Goal: Task Accomplishment & Management: Use online tool/utility

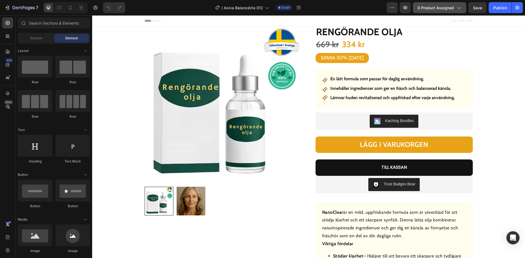
click at [431, 8] on span "0 product assigned" at bounding box center [436, 8] width 36 height 6
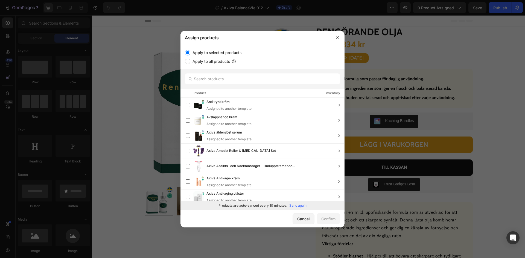
click at [298, 207] on p "Sync again" at bounding box center [297, 206] width 17 height 5
drag, startPoint x: 218, startPoint y: 81, endPoint x: 221, endPoint y: 80, distance: 3.2
click at [219, 80] on input "text" at bounding box center [262, 79] width 155 height 11
paste input "Uppfriskande inhalator"
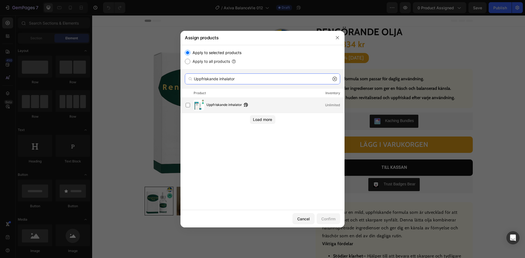
type input "Uppfriskande inhalator"
drag, startPoint x: 220, startPoint y: 106, endPoint x: 241, endPoint y: 149, distance: 47.8
click at [219, 105] on span "Uppfriskande inhalator" at bounding box center [225, 105] width 36 height 6
click at [332, 218] on div "Confirm" at bounding box center [328, 219] width 14 height 6
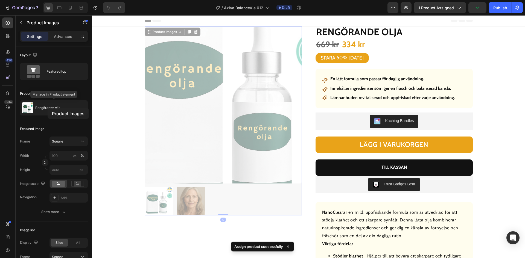
click at [48, 108] on p "Rengörande olja" at bounding box center [47, 108] width 25 height 4
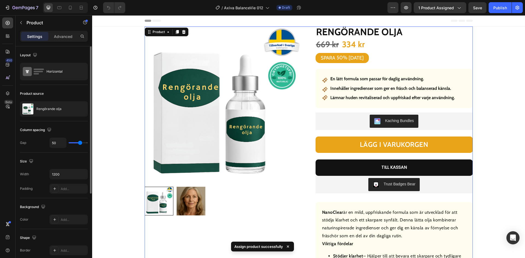
click at [46, 107] on div "Rengörande olja" at bounding box center [54, 108] width 68 height 15
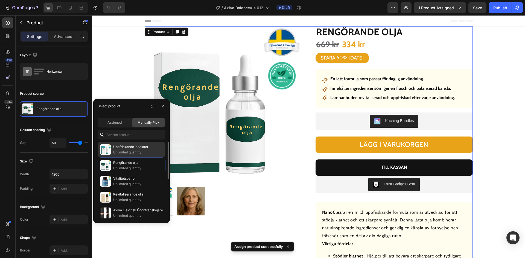
drag, startPoint x: 123, startPoint y: 149, endPoint x: 120, endPoint y: 150, distance: 3.3
click at [122, 150] on p "Uppfriskande inhalator" at bounding box center [138, 146] width 50 height 5
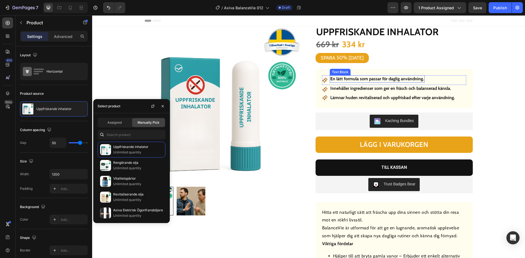
click at [365, 79] on strong "En lätt formula som passar för daglig användning." at bounding box center [377, 78] width 94 height 5
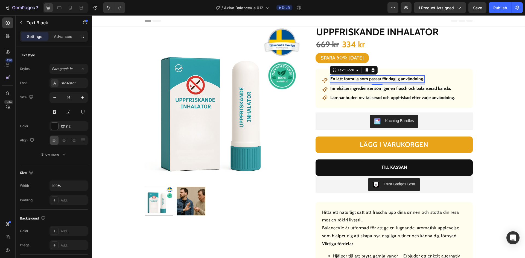
click at [365, 79] on strong "En lätt formula som passar för daglig användning." at bounding box center [377, 78] width 94 height 5
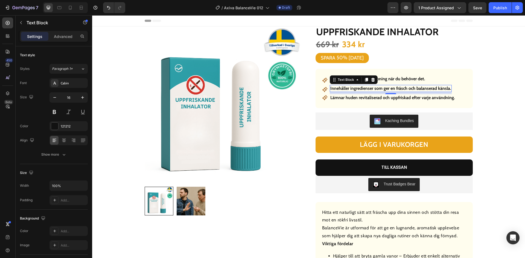
click at [378, 89] on strong "Innehåller ingredienser som ger en fräsch och balanserad känsla." at bounding box center [390, 88] width 121 height 5
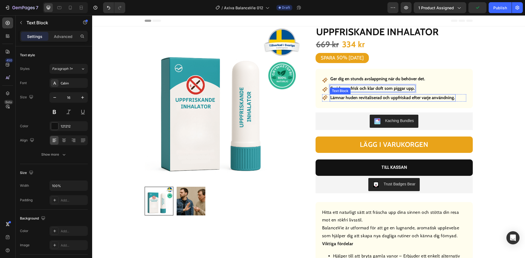
click at [389, 99] on strong "Lämnar huden revitaliserad och uppfriskad efter varje användning." at bounding box center [392, 97] width 125 height 5
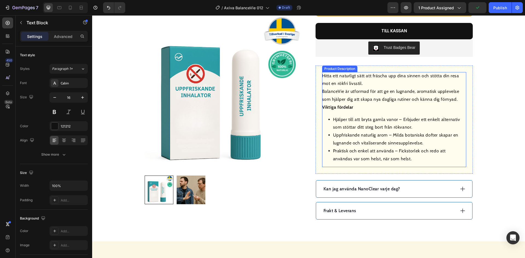
scroll to position [246, 0]
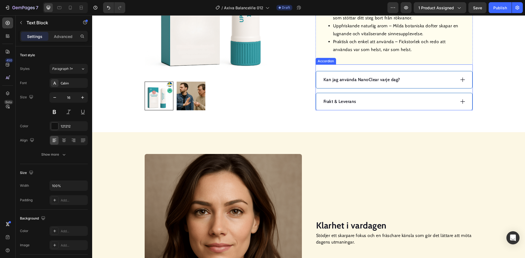
click at [374, 99] on div "Frakt & Leverans" at bounding box center [389, 102] width 133 height 8
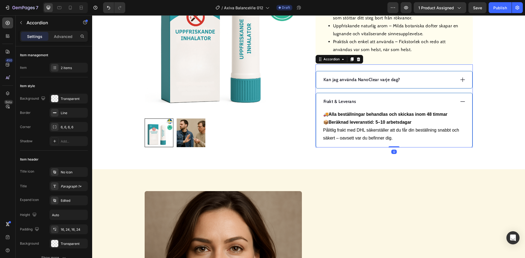
click at [374, 99] on div "Frakt & Leverans" at bounding box center [389, 102] width 133 height 8
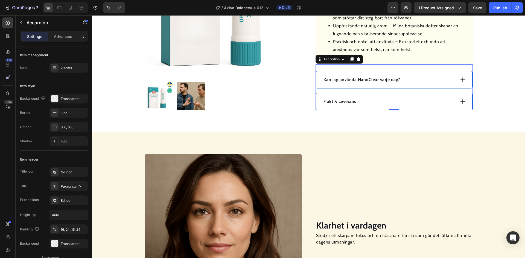
click at [423, 79] on div "Kan jag använda NanoClear varje dag?" at bounding box center [389, 80] width 133 height 8
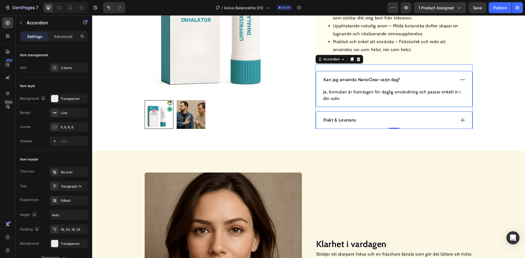
click at [363, 79] on p "Kan jag använda NanoClear varje dag?" at bounding box center [362, 80] width 77 height 7
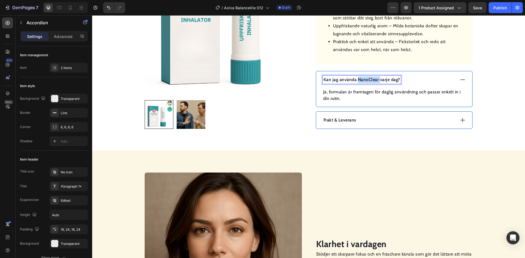
click at [363, 79] on p "Kan jag använda NanoClear varje dag?" at bounding box center [362, 80] width 77 height 7
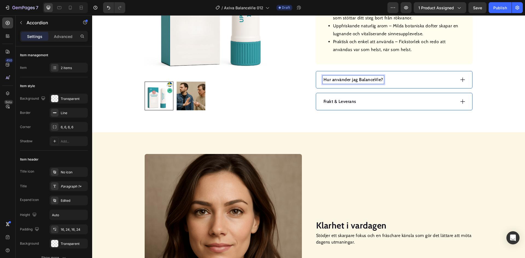
click at [418, 80] on div "Hur använder jag BalanceVie?" at bounding box center [389, 80] width 133 height 8
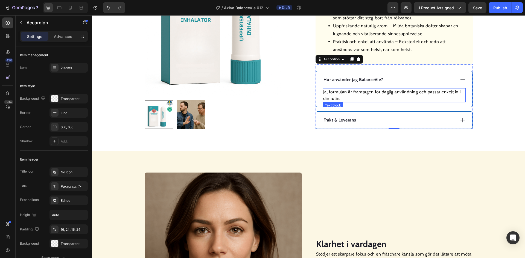
click at [373, 92] on p "Ja, formulan är framtagen för daglig användning och passar enkelt in i din ruti…" at bounding box center [394, 95] width 142 height 13
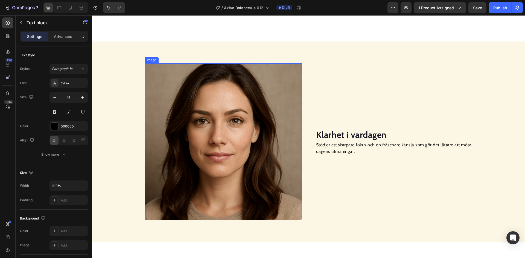
scroll to position [410, 0]
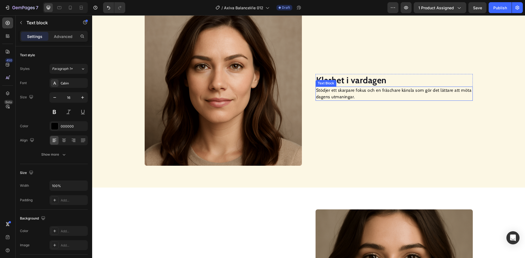
click at [351, 79] on strong "Klarhet i vardagen" at bounding box center [351, 80] width 71 height 11
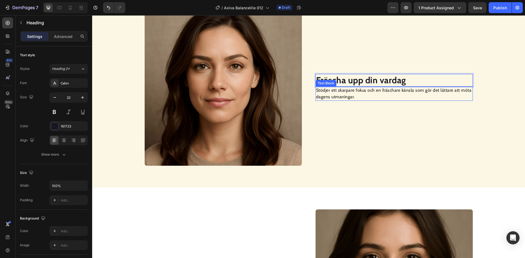
click at [340, 92] on p "Stödjer ett skarpare fokus och en fräschare känsla som gör det lättare att möta…" at bounding box center [394, 93] width 156 height 13
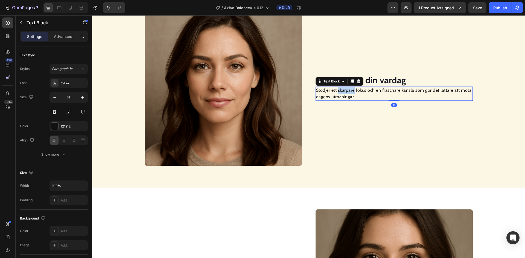
click at [341, 92] on p "Stödjer ett skarpare fokus och en fräschare känsla som gör det lättare att möta…" at bounding box center [394, 93] width 156 height 13
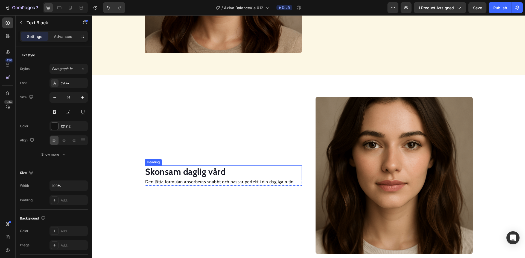
scroll to position [550, 0]
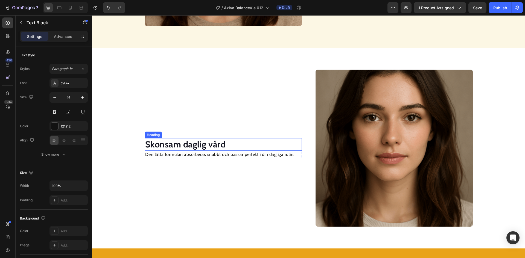
click at [198, 146] on strong "Skonsam daglig vård" at bounding box center [185, 144] width 81 height 11
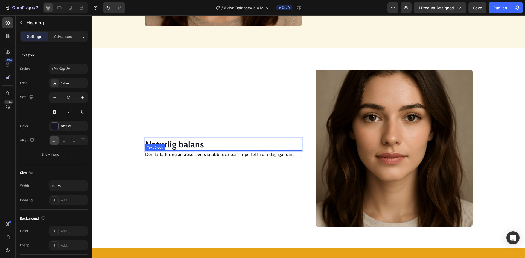
click at [196, 156] on p "Den lätta formulan absorberas snabbt och passar perfekt i din dagliga rutin." at bounding box center [223, 155] width 156 height 7
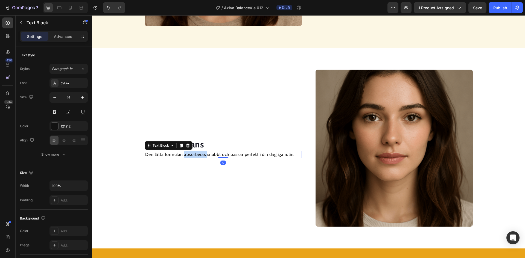
click at [196, 156] on p "Den lätta formulan absorberas snabbt och passar perfekt i din dagliga rutin." at bounding box center [223, 155] width 156 height 7
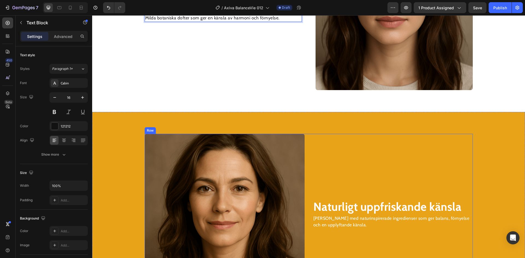
scroll to position [797, 0]
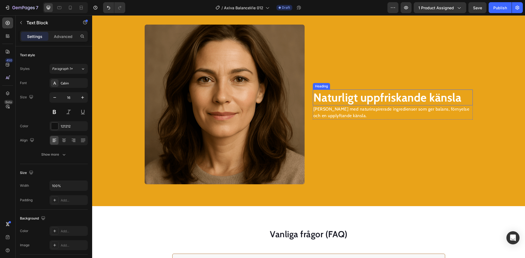
click at [363, 100] on strong "Naturligt uppfriskande känsla" at bounding box center [387, 98] width 148 height 14
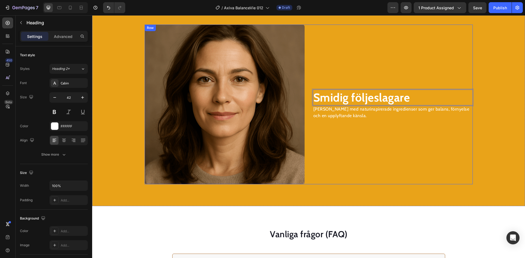
click at [336, 106] on p "[PERSON_NAME] med naturinspirerade ingredienser som ger balans, förnyelse och e…" at bounding box center [392, 112] width 159 height 13
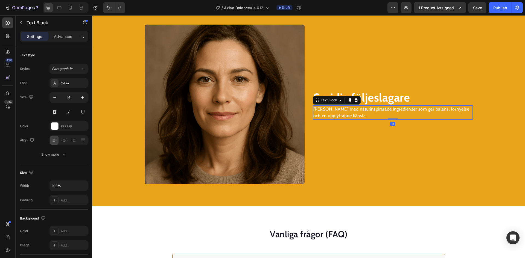
click at [330, 111] on p "[PERSON_NAME] med naturinspirerade ingredienser som ger balans, förnyelse och e…" at bounding box center [392, 112] width 159 height 13
click at [330, 113] on p "[PERSON_NAME] med naturinspirerade ingredienser som ger balans, förnyelse och e…" at bounding box center [392, 112] width 159 height 13
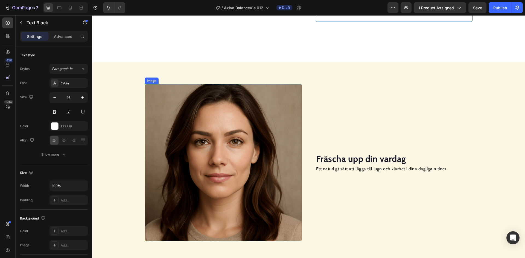
scroll to position [362, 0]
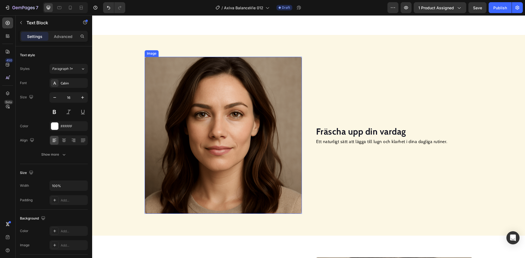
drag, startPoint x: 240, startPoint y: 128, endPoint x: 216, endPoint y: 128, distance: 24.1
click at [237, 127] on img at bounding box center [223, 135] width 157 height 157
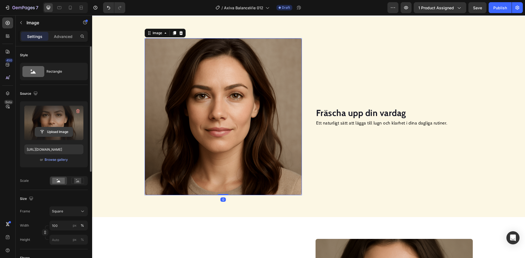
click at [50, 129] on input "file" at bounding box center [54, 131] width 38 height 9
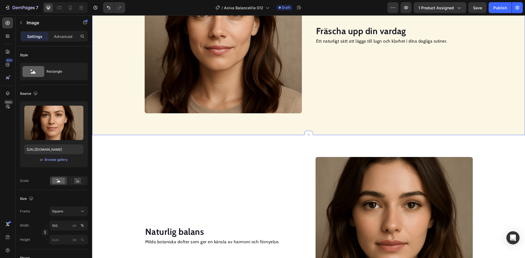
scroll to position [390, 0]
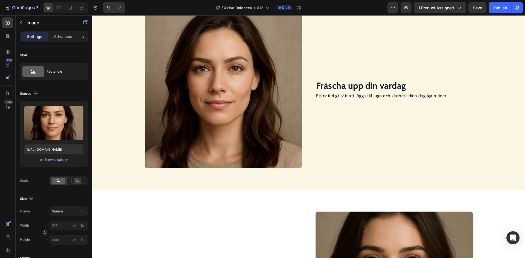
drag, startPoint x: 217, startPoint y: 98, endPoint x: 148, endPoint y: 108, distance: 69.1
click at [216, 98] on img at bounding box center [223, 89] width 157 height 157
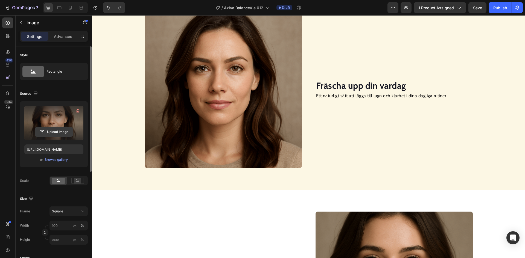
click at [64, 132] on input "file" at bounding box center [54, 131] width 38 height 9
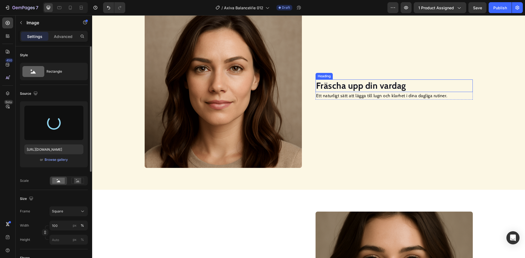
type input "[URL][DOMAIN_NAME]"
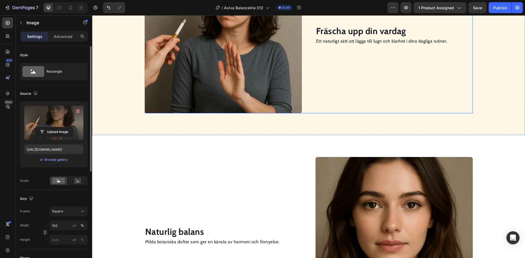
scroll to position [499, 0]
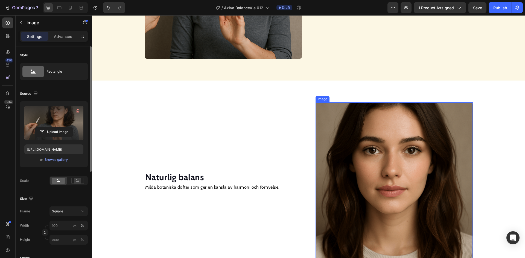
drag, startPoint x: 377, startPoint y: 134, endPoint x: 374, endPoint y: 136, distance: 3.7
click at [377, 135] on img at bounding box center [394, 181] width 157 height 157
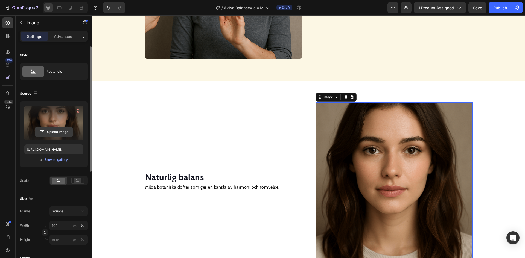
click at [59, 133] on input "file" at bounding box center [54, 131] width 38 height 9
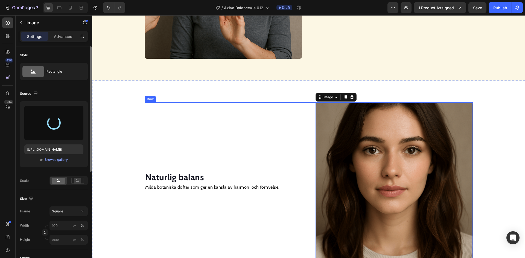
type input "[URL][DOMAIN_NAME]"
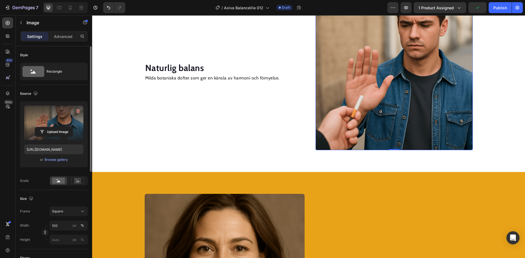
scroll to position [663, 0]
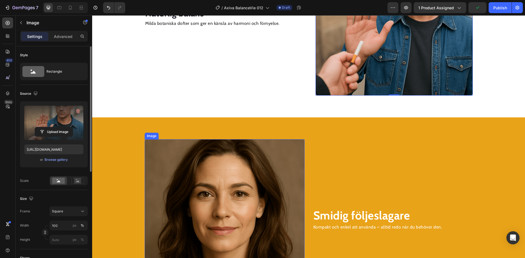
click at [220, 174] on img at bounding box center [225, 220] width 160 height 160
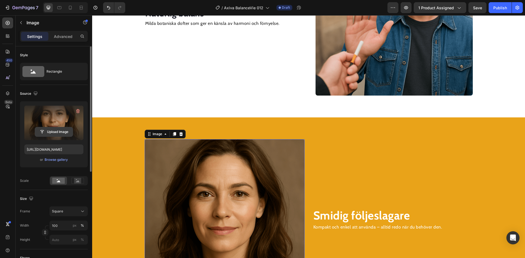
click at [60, 134] on input "file" at bounding box center [54, 131] width 38 height 9
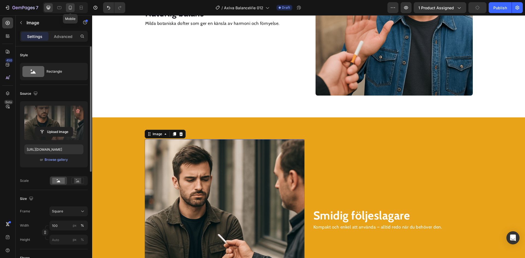
click at [71, 9] on icon at bounding box center [70, 8] width 3 height 4
type input "[URL][DOMAIN_NAME]"
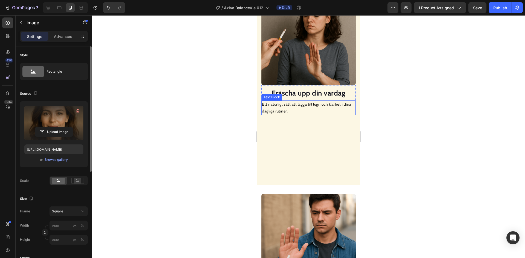
scroll to position [285, 0]
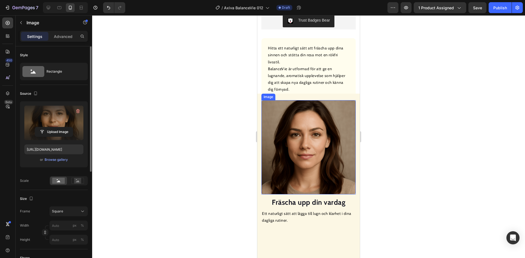
click at [298, 135] on img at bounding box center [309, 147] width 94 height 94
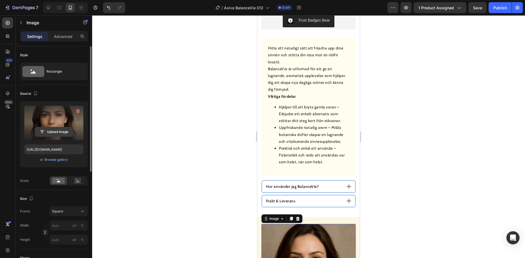
click at [62, 132] on input "file" at bounding box center [54, 131] width 38 height 9
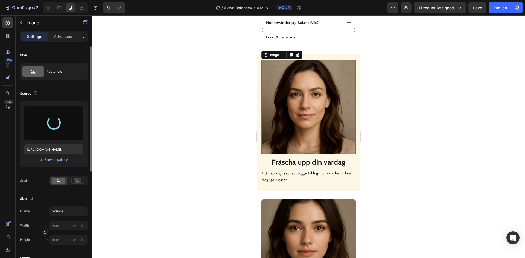
scroll to position [531, 0]
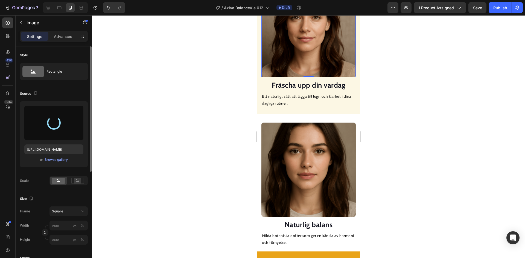
type input "[URL][DOMAIN_NAME]"
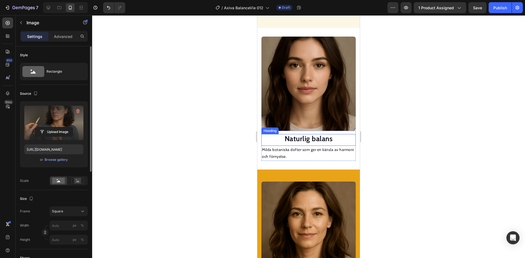
scroll to position [640, 0]
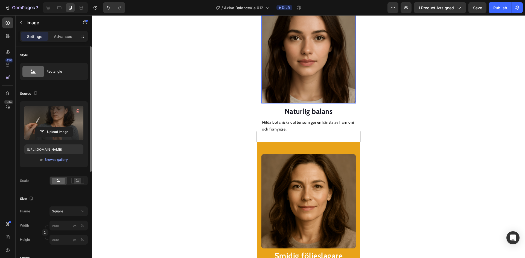
click at [303, 64] on img at bounding box center [309, 56] width 94 height 94
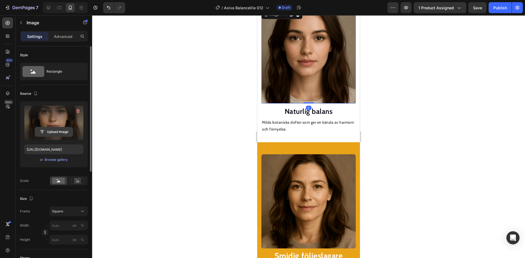
click at [66, 133] on input "file" at bounding box center [54, 131] width 38 height 9
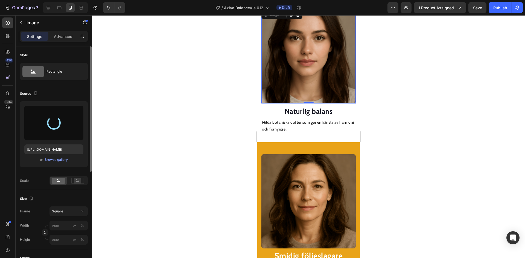
type input "[URL][DOMAIN_NAME]"
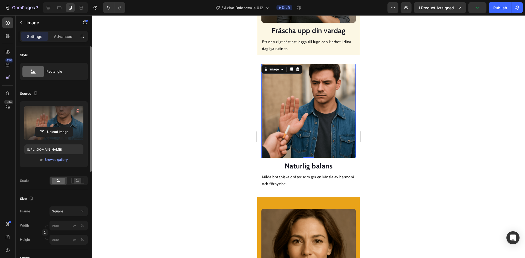
scroll to position [695, 0]
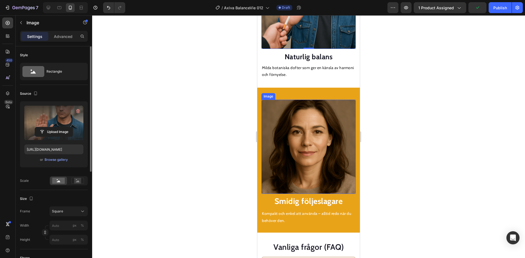
click at [295, 126] on img at bounding box center [309, 147] width 94 height 94
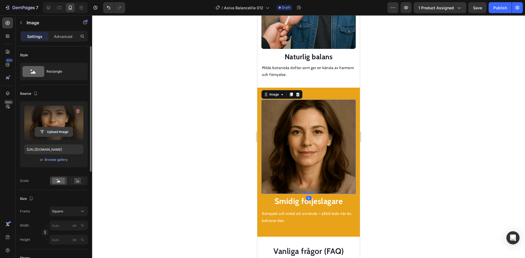
click at [50, 132] on input "file" at bounding box center [54, 131] width 38 height 9
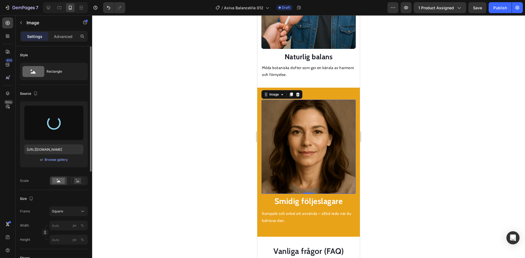
type input "[URL][DOMAIN_NAME]"
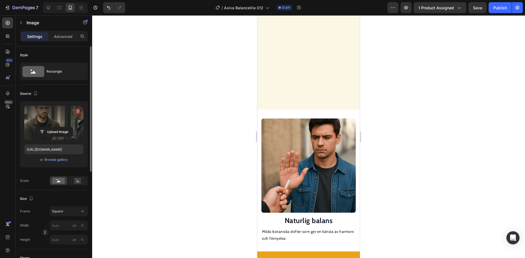
scroll to position [504, 0]
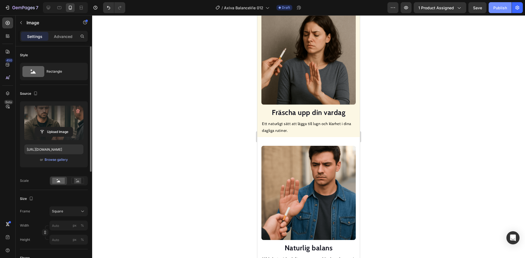
click at [503, 7] on div "Publish" at bounding box center [500, 8] width 14 height 6
